Goal: Task Accomplishment & Management: Manage account settings

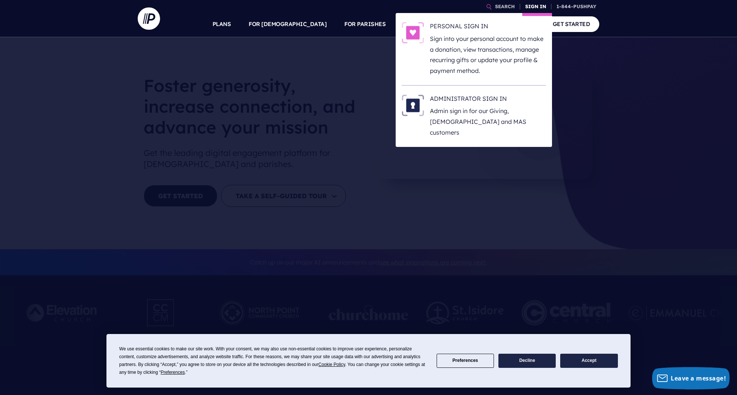
click at [535, 6] on link "SIGN IN" at bounding box center [535, 6] width 27 height 13
click at [454, 26] on h6 "PERSONAL SIGN IN" at bounding box center [488, 27] width 116 height 11
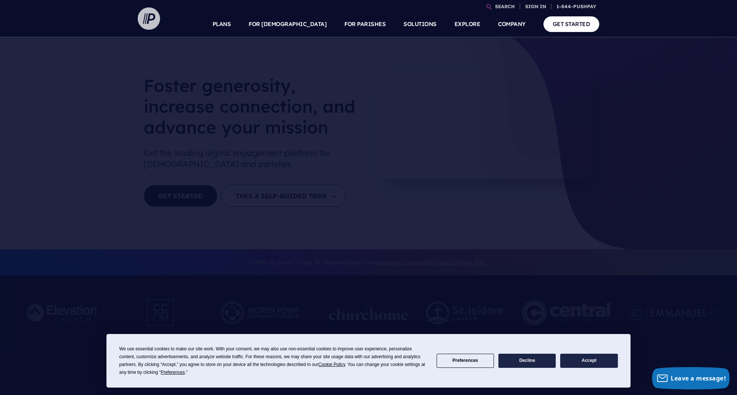
click at [157, 18] on img at bounding box center [149, 18] width 22 height 22
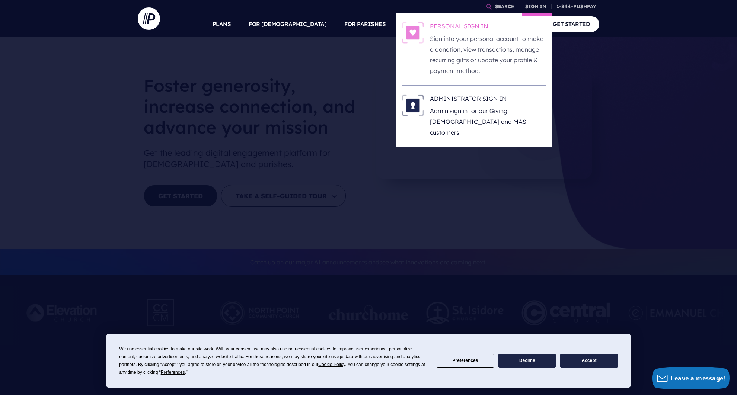
click at [458, 26] on h6 "PERSONAL SIGN IN" at bounding box center [488, 27] width 116 height 11
